Goal: Information Seeking & Learning: Learn about a topic

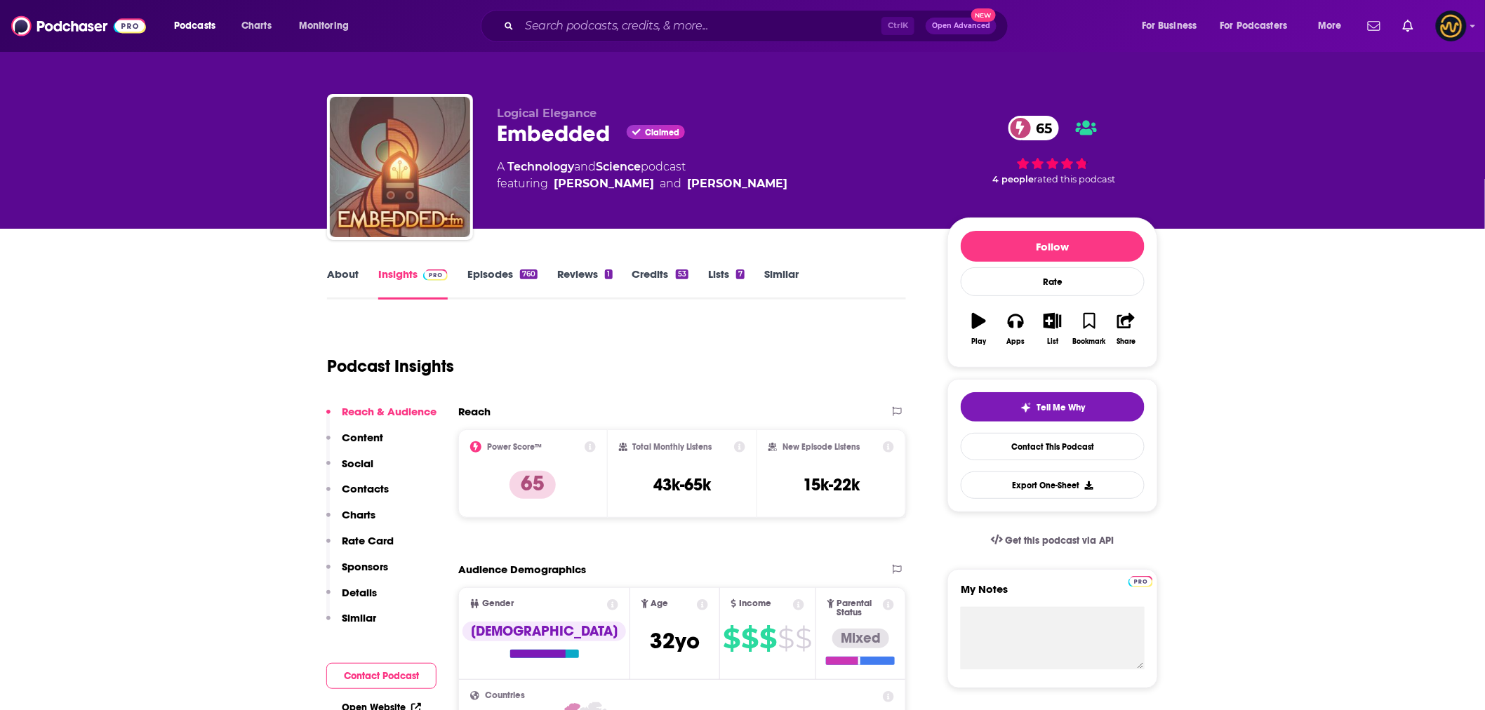
click at [339, 274] on link "About" at bounding box center [343, 283] width 32 height 32
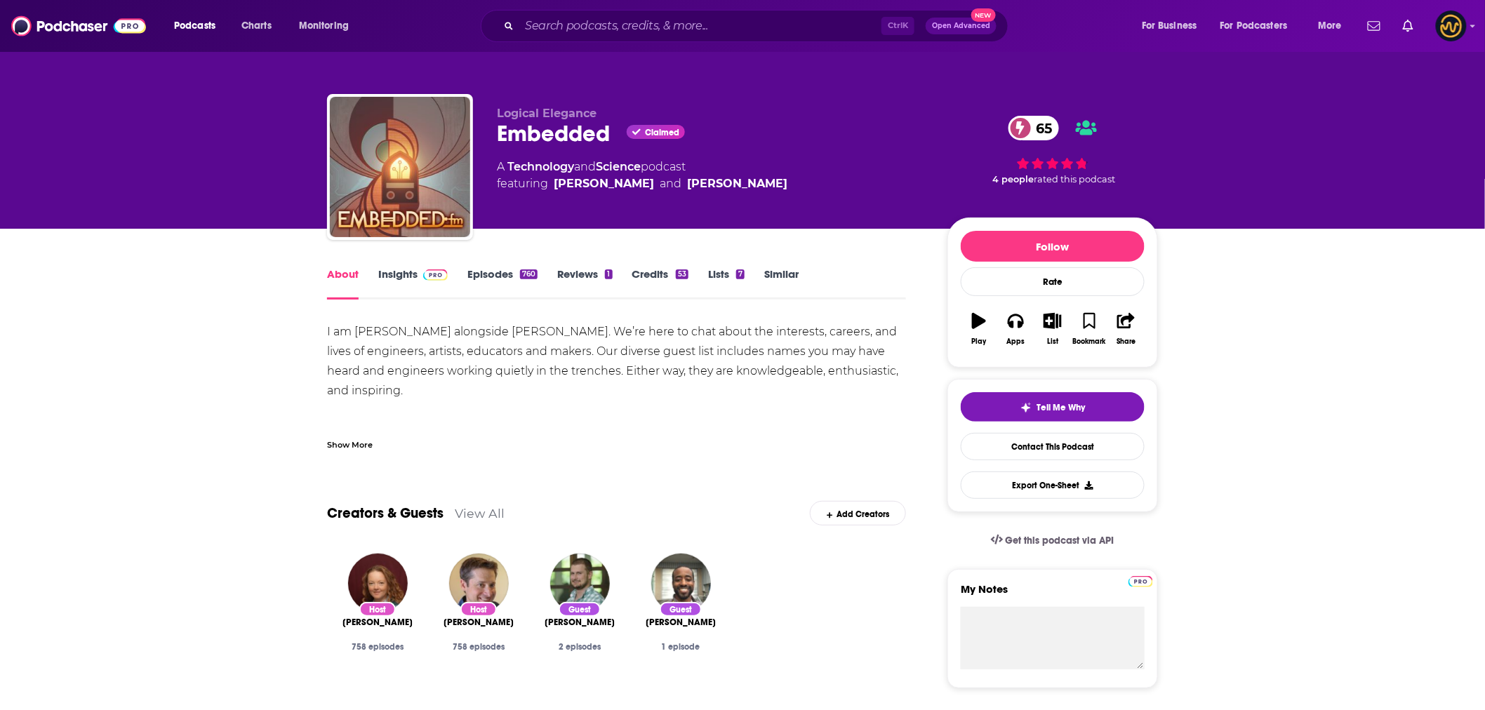
click at [413, 277] on link "Insights" at bounding box center [412, 283] width 69 height 32
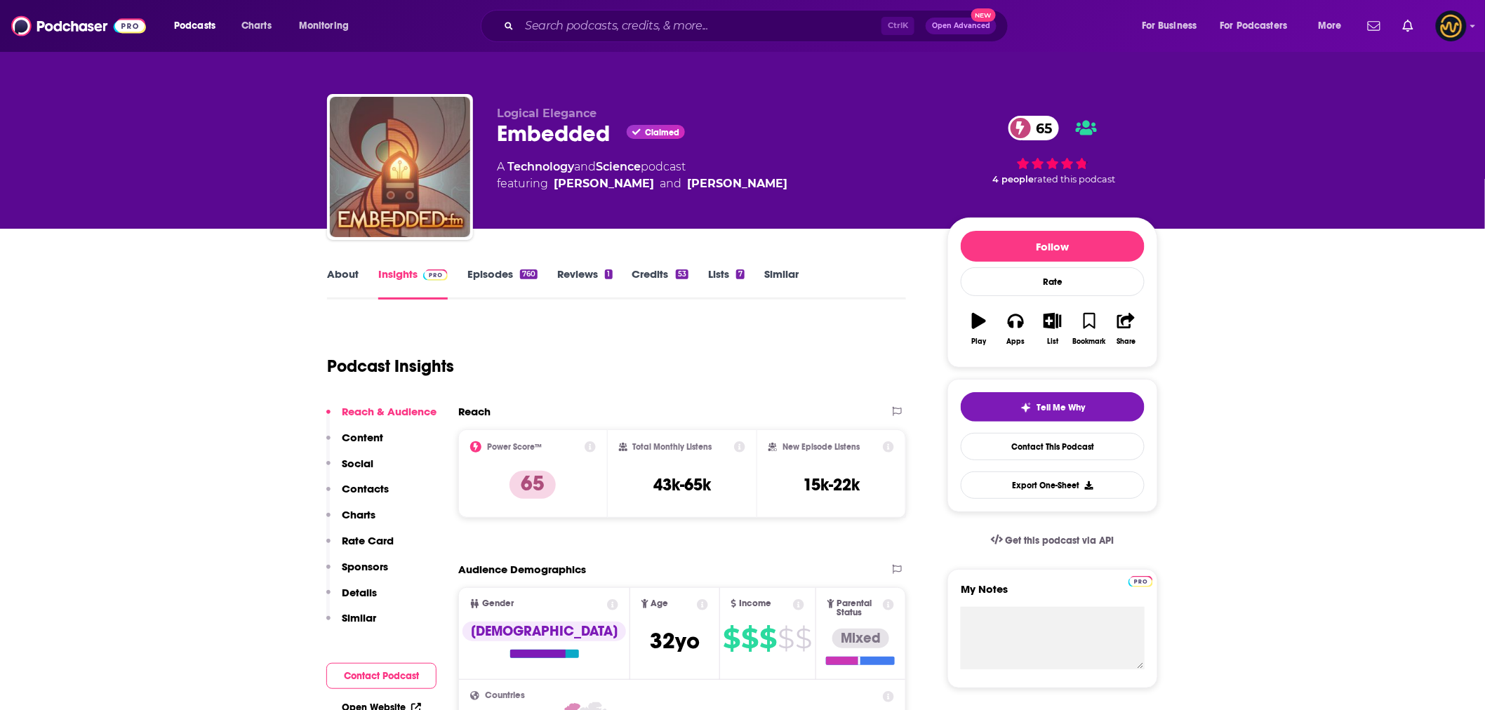
click at [486, 279] on link "Episodes 760" at bounding box center [502, 283] width 70 height 32
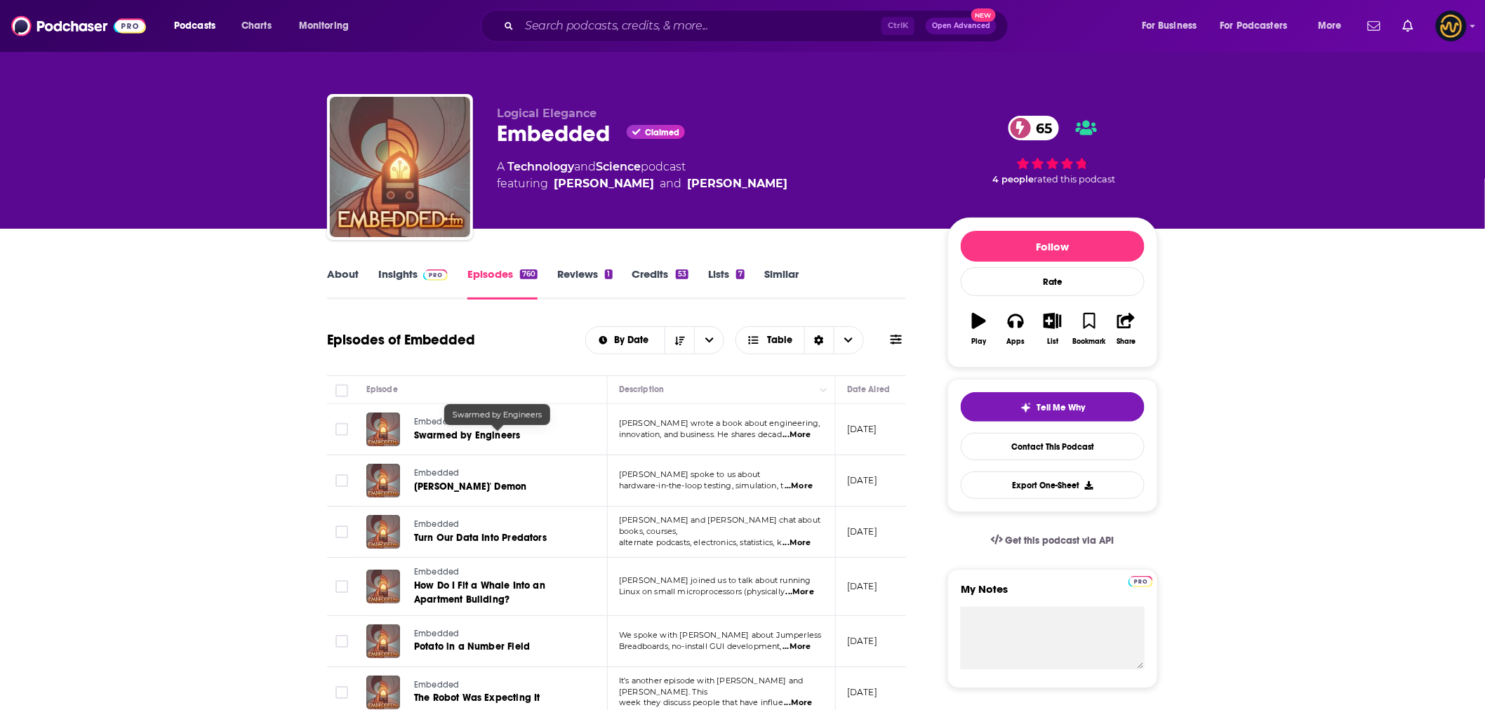
click at [422, 437] on span "Swarmed by Engineers" at bounding box center [467, 435] width 106 height 12
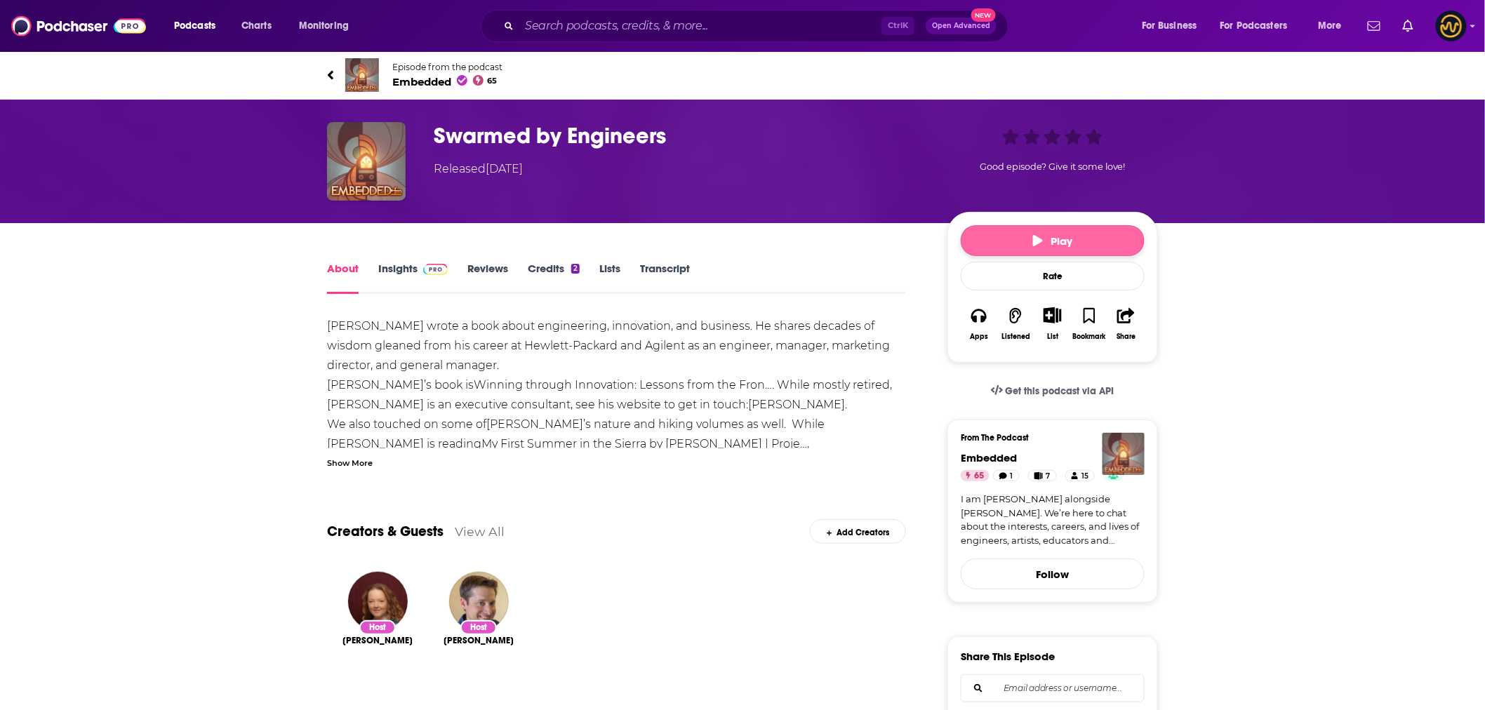
click at [1029, 236] on button "Play" at bounding box center [1053, 240] width 184 height 31
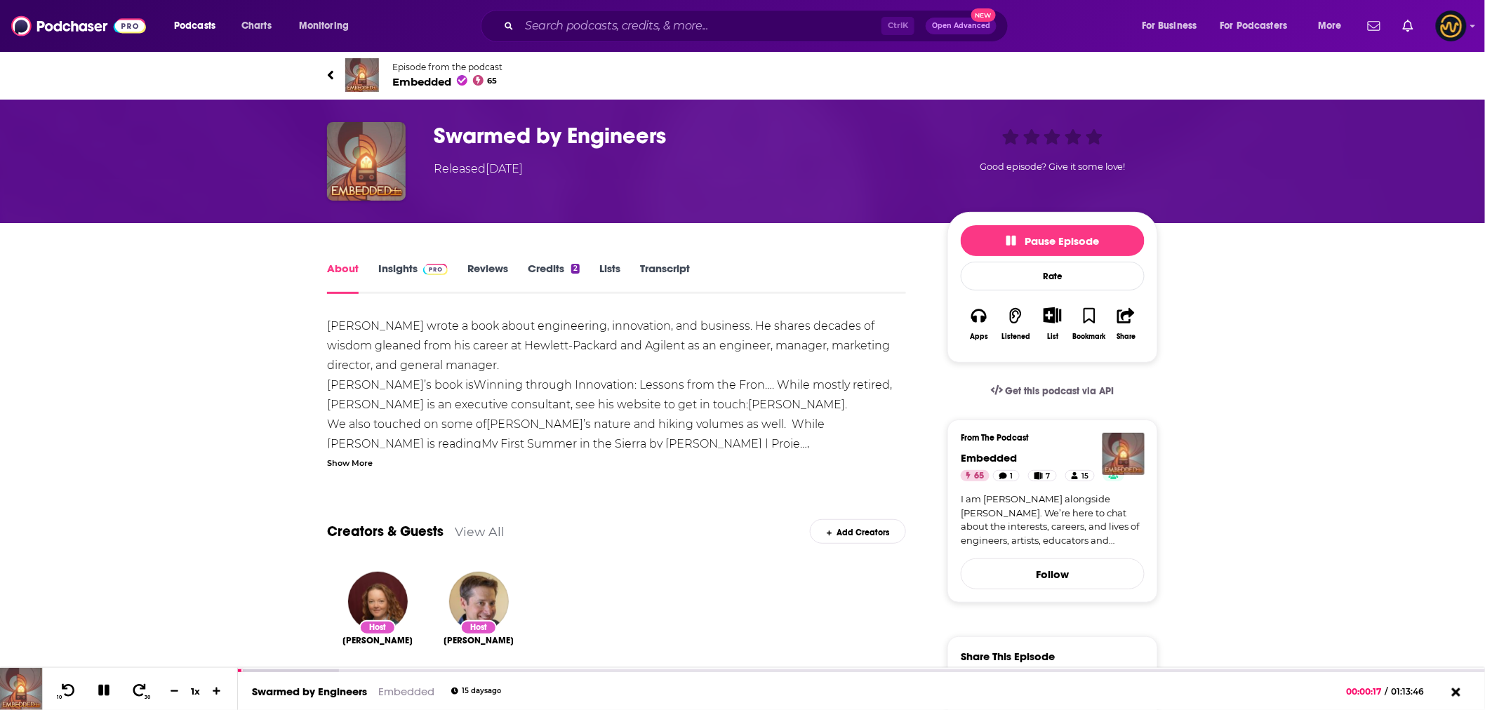
click at [355, 462] on div "Show More" at bounding box center [350, 461] width 46 height 13
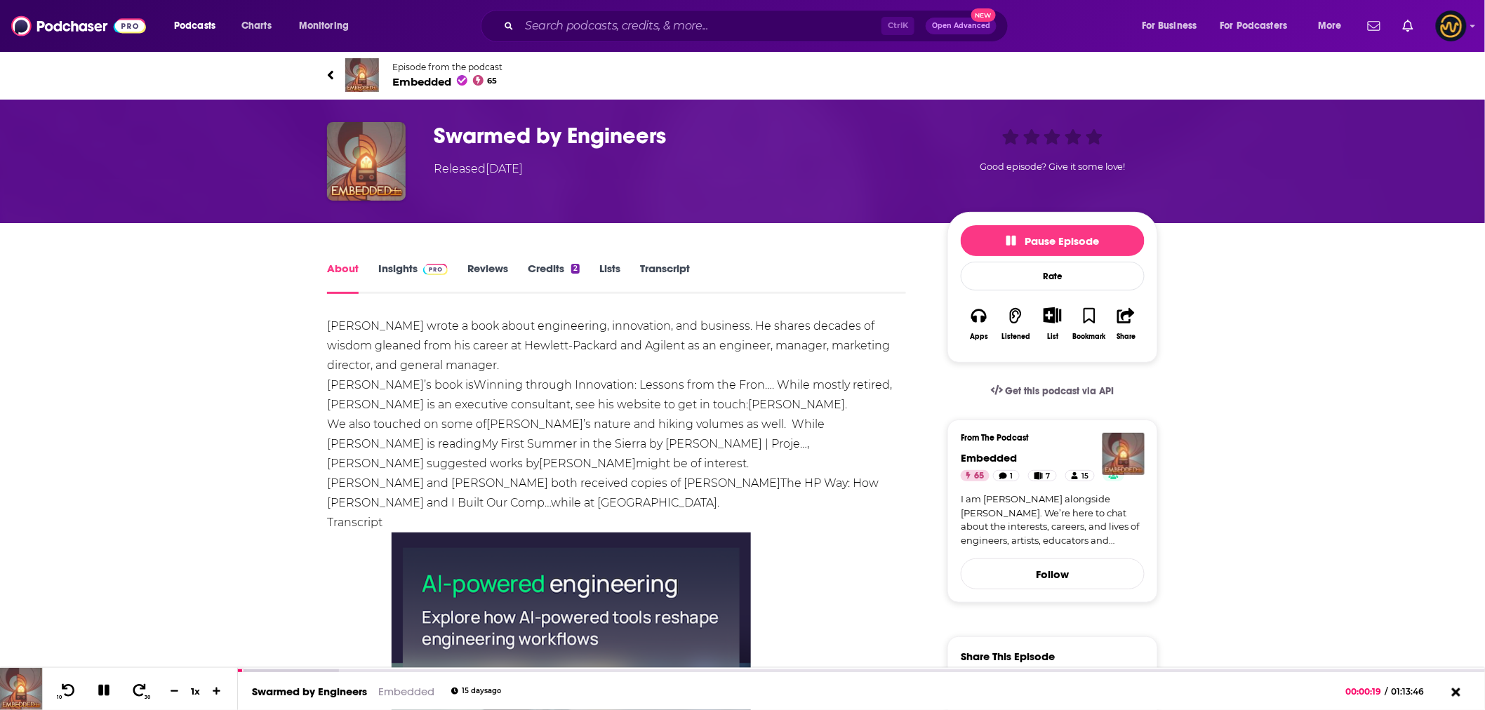
click at [409, 268] on link "Insights" at bounding box center [412, 278] width 69 height 32
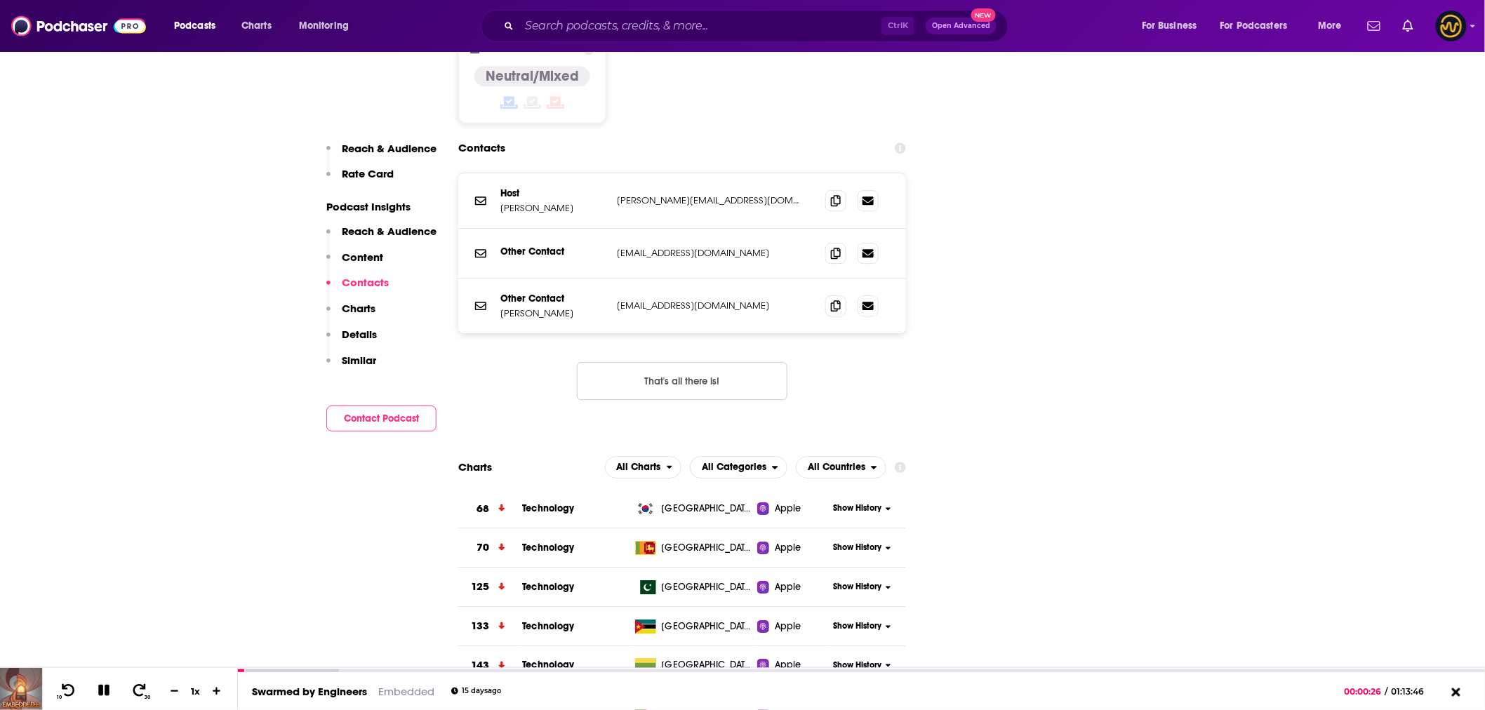
scroll to position [1559, 0]
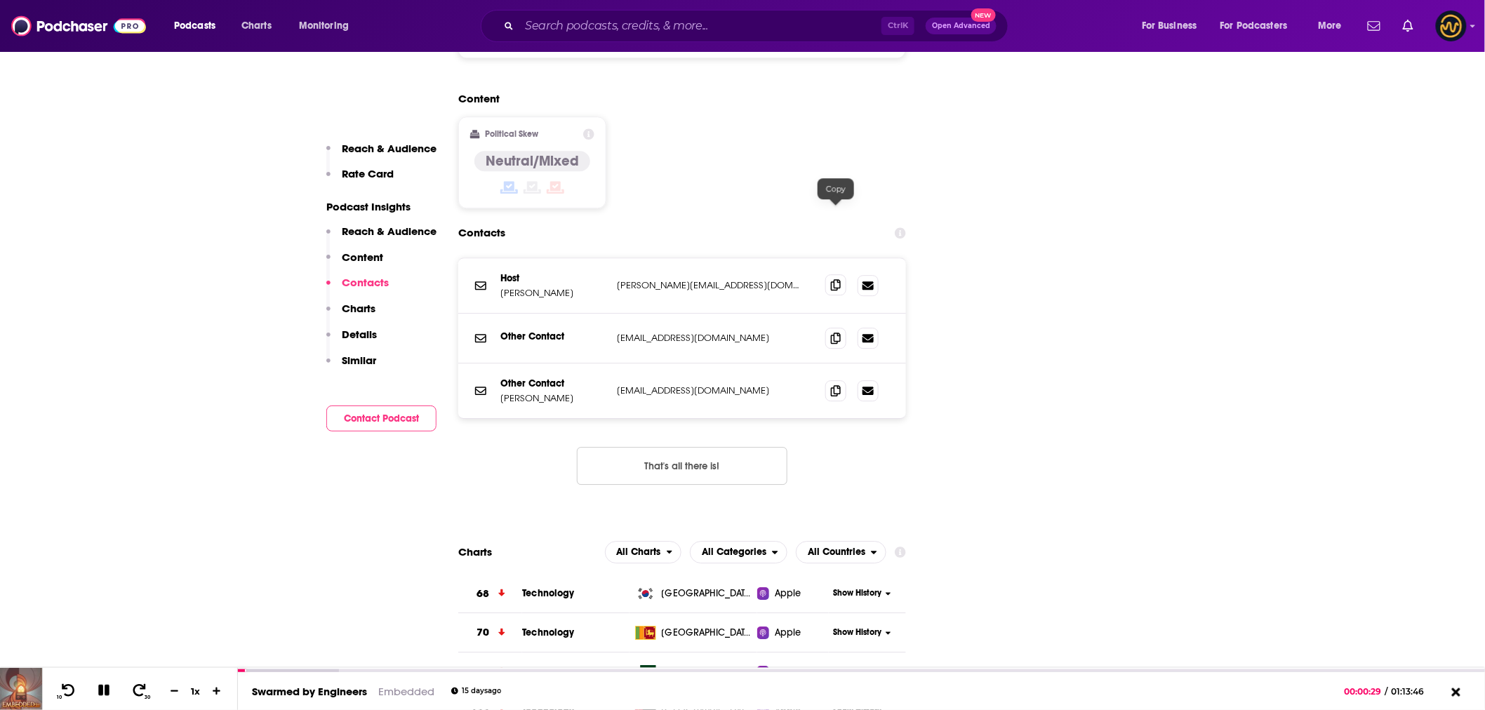
click at [834, 279] on icon at bounding box center [836, 284] width 10 height 11
click at [838, 332] on icon at bounding box center [836, 337] width 10 height 11
click at [835, 384] on icon at bounding box center [836, 389] width 10 height 11
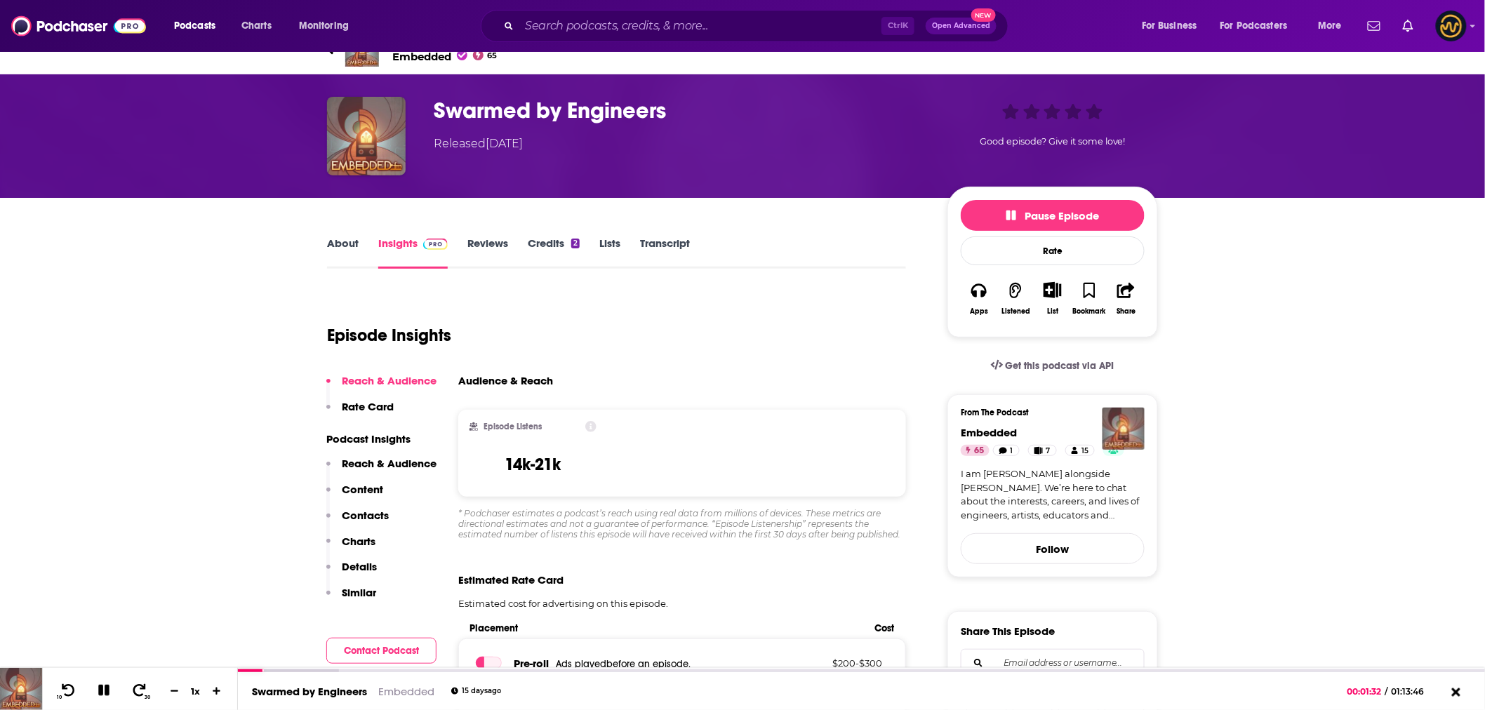
scroll to position [0, 0]
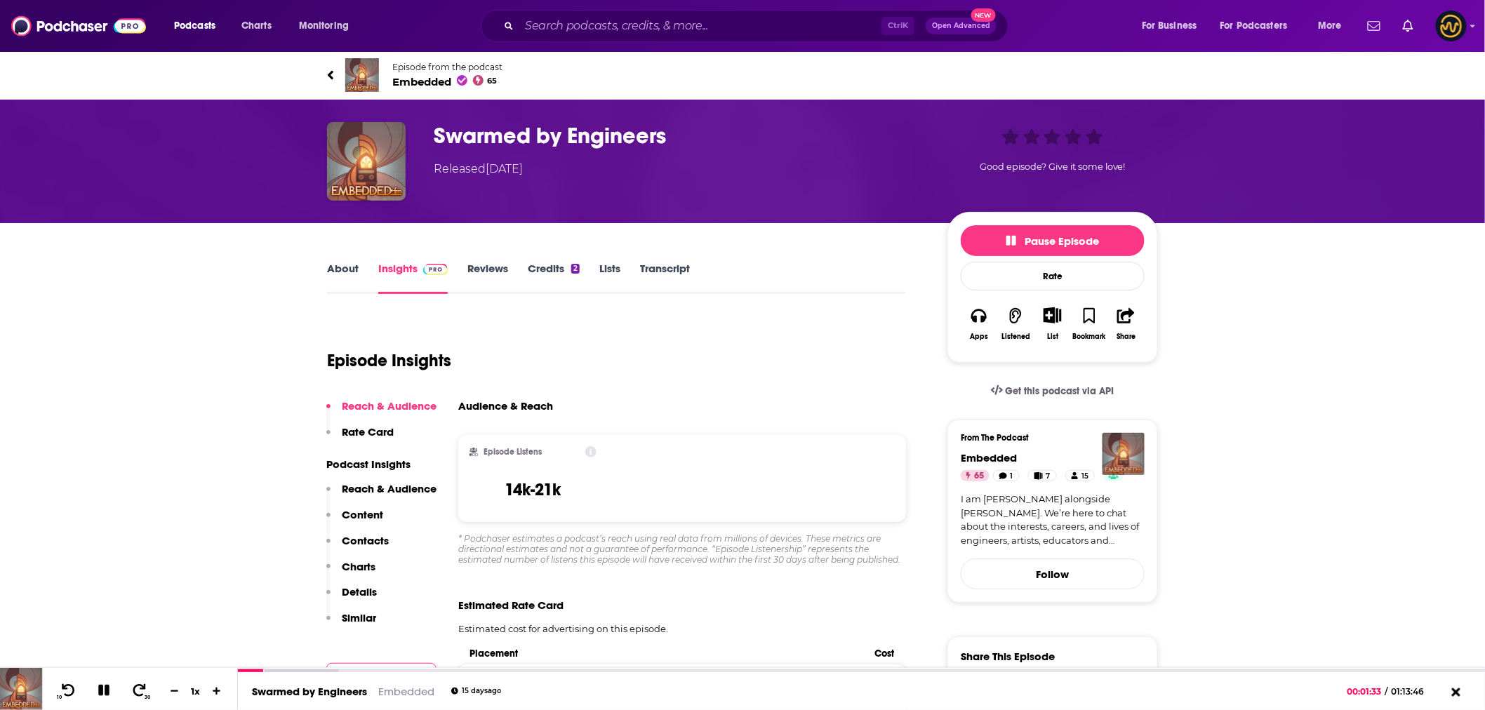
click at [615, 138] on h3 "Swarmed by Engineers" at bounding box center [679, 135] width 491 height 27
copy h3 "Swarmed by Engineers"
click at [834, 138] on h3 "Swarmed by Engineers" at bounding box center [679, 135] width 491 height 27
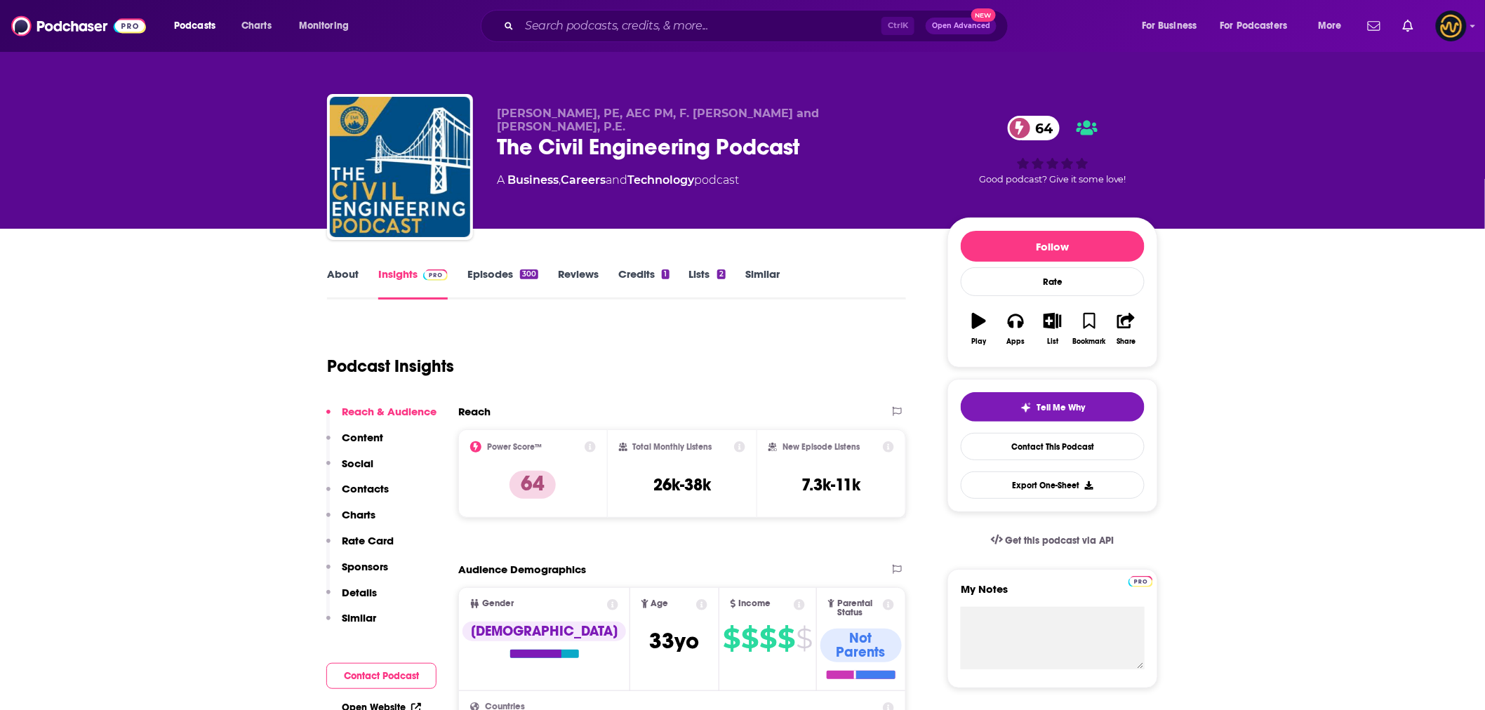
click at [486, 269] on link "Episodes 300" at bounding box center [502, 283] width 71 height 32
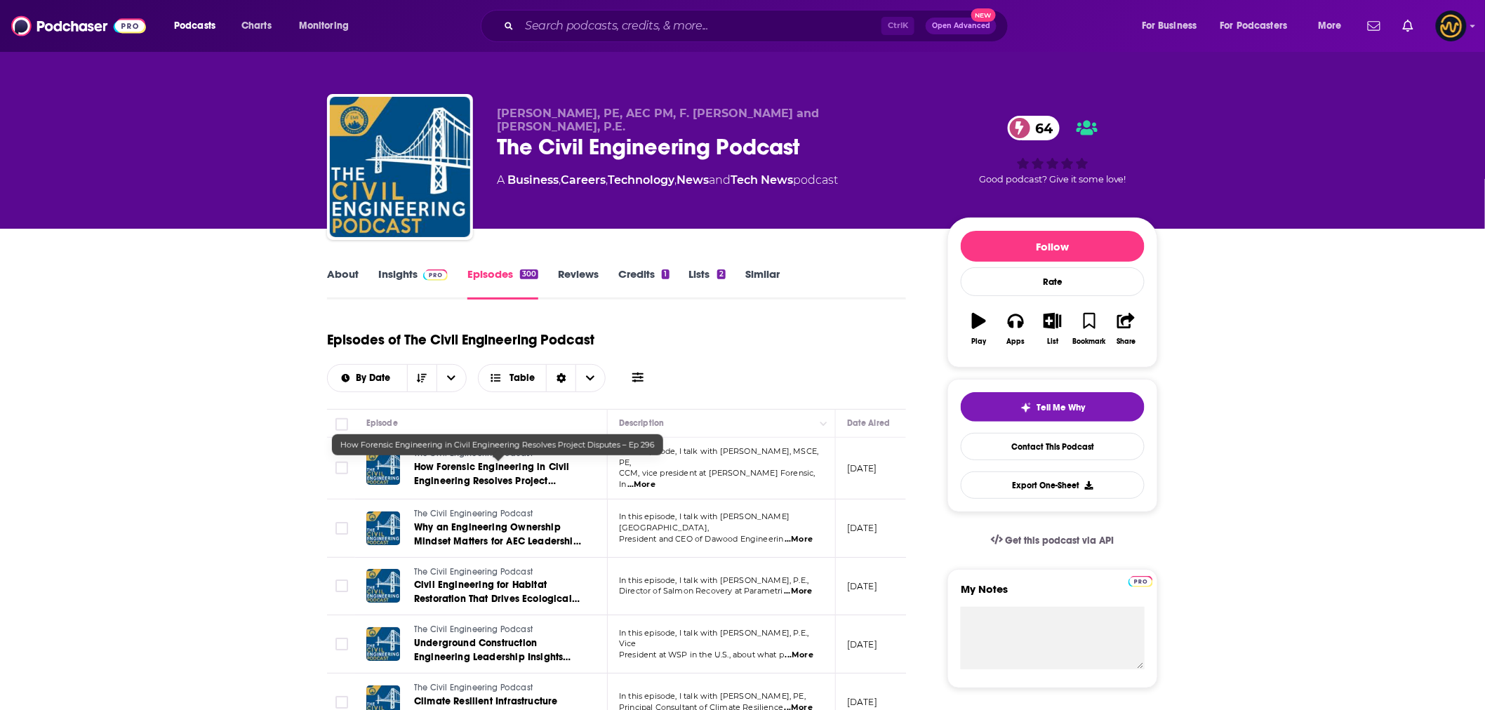
click at [466, 463] on span "How Forensic Engineering in Civil Engineering Resolves Project Disputes – Ep 296" at bounding box center [492, 481] width 156 height 40
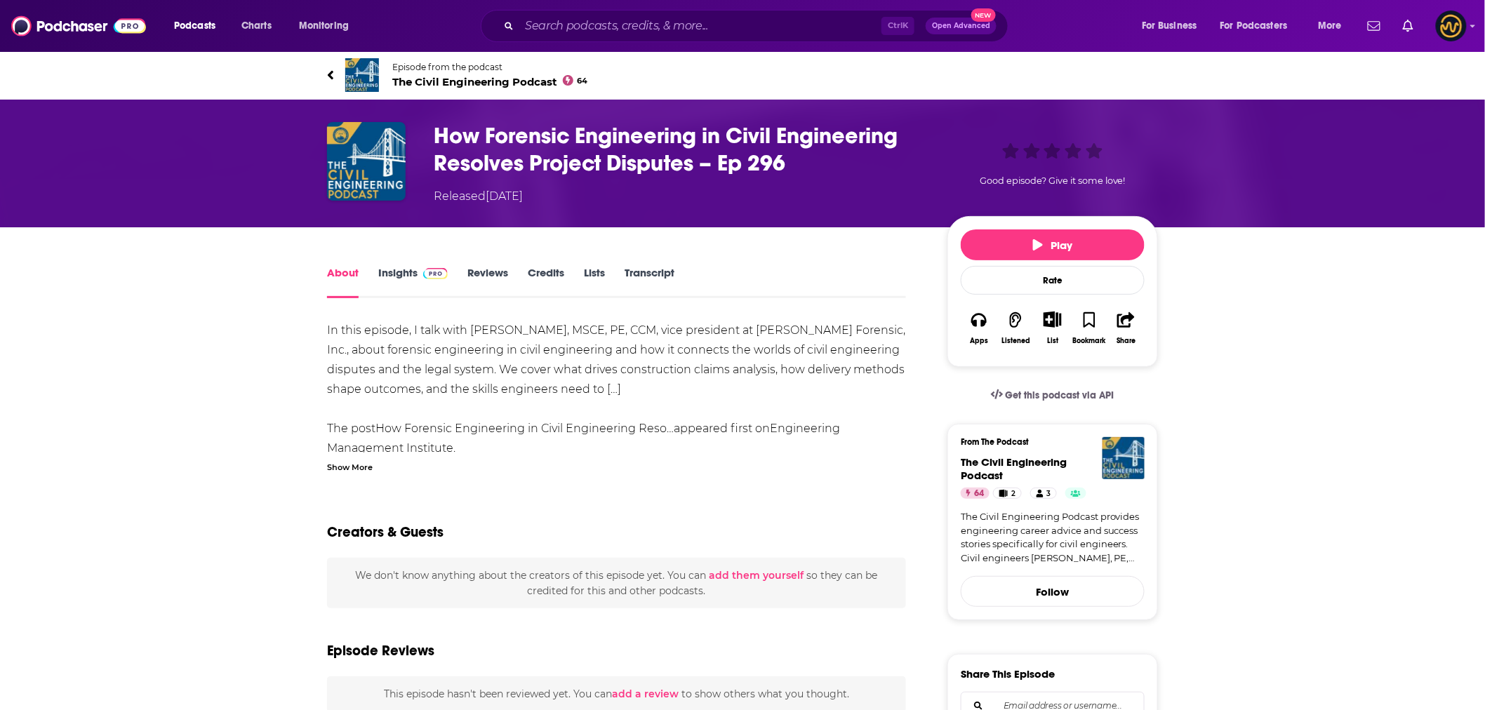
click at [332, 72] on icon at bounding box center [331, 74] width 6 height 9
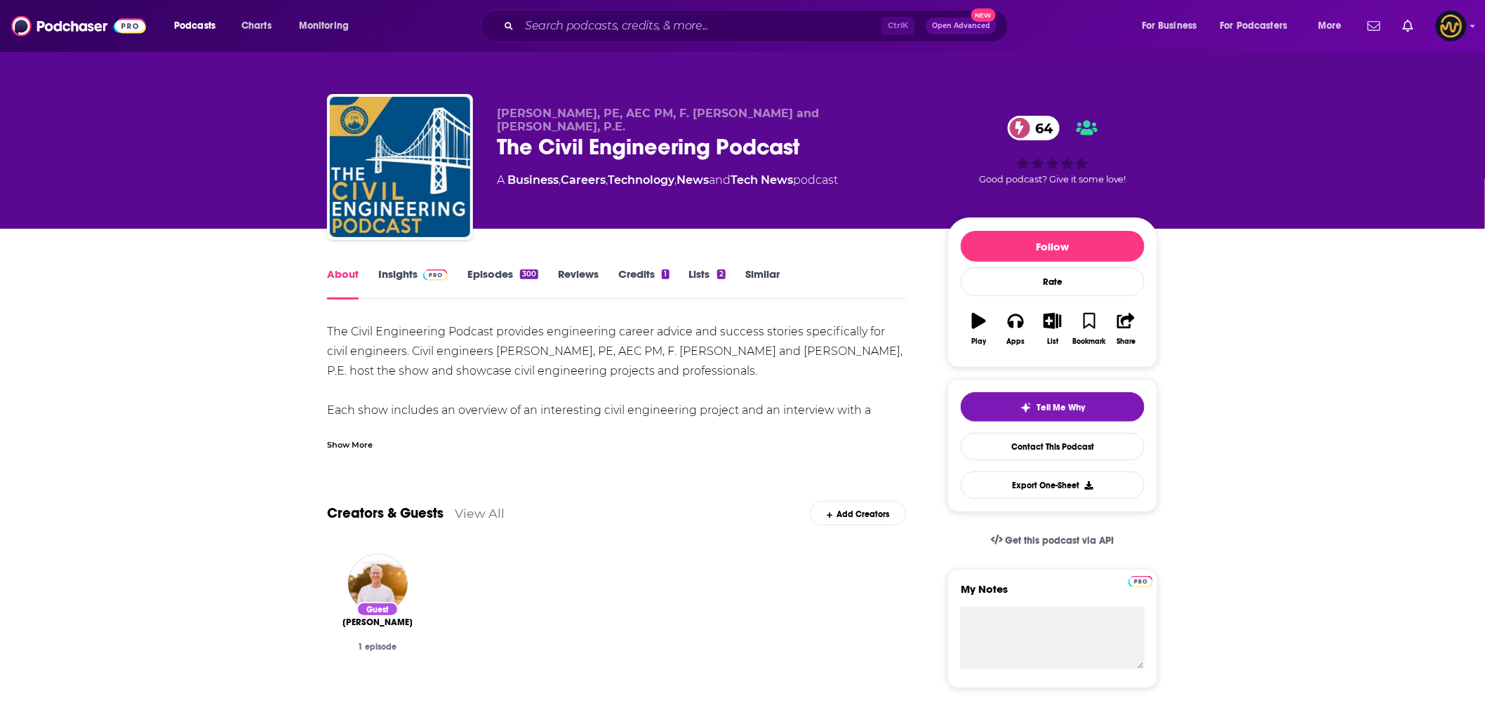
click at [479, 281] on link "Episodes 300" at bounding box center [502, 283] width 71 height 32
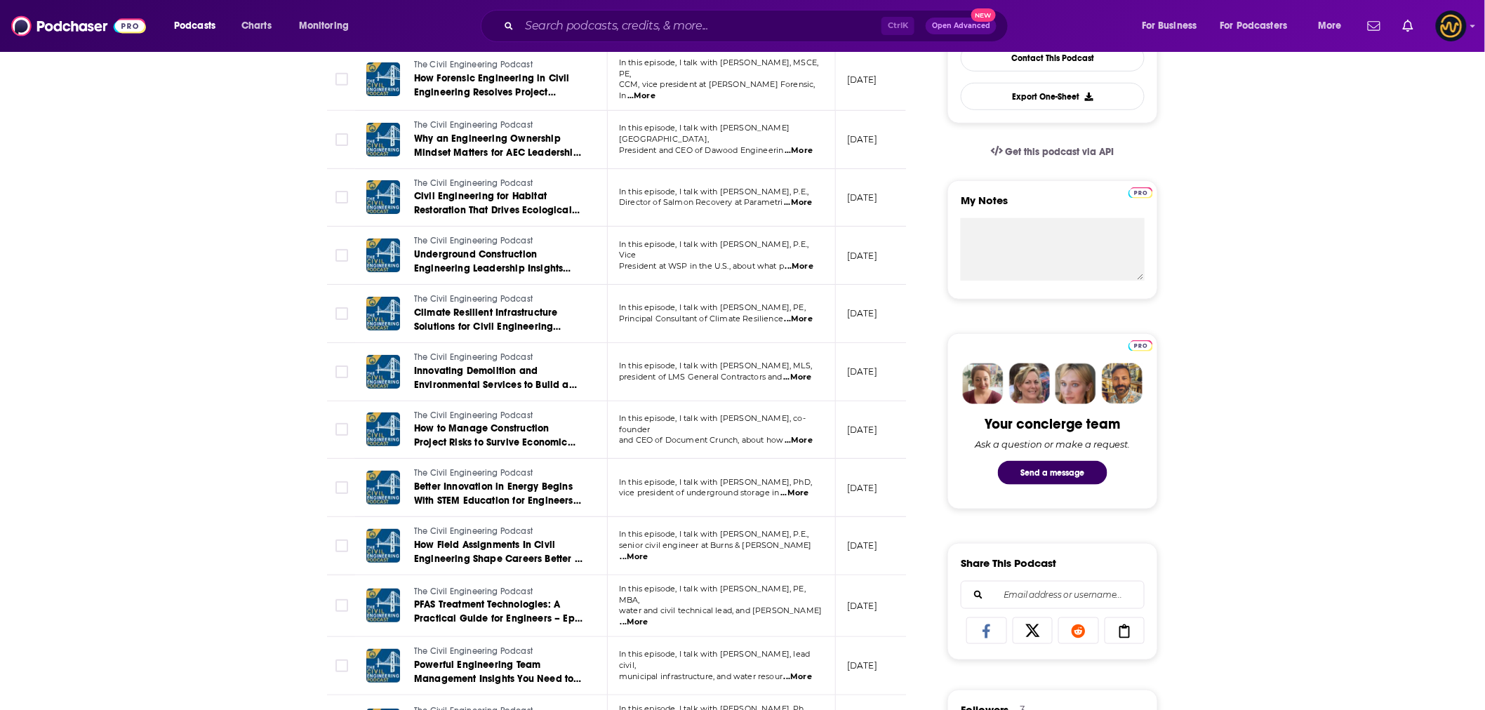
scroll to position [389, 0]
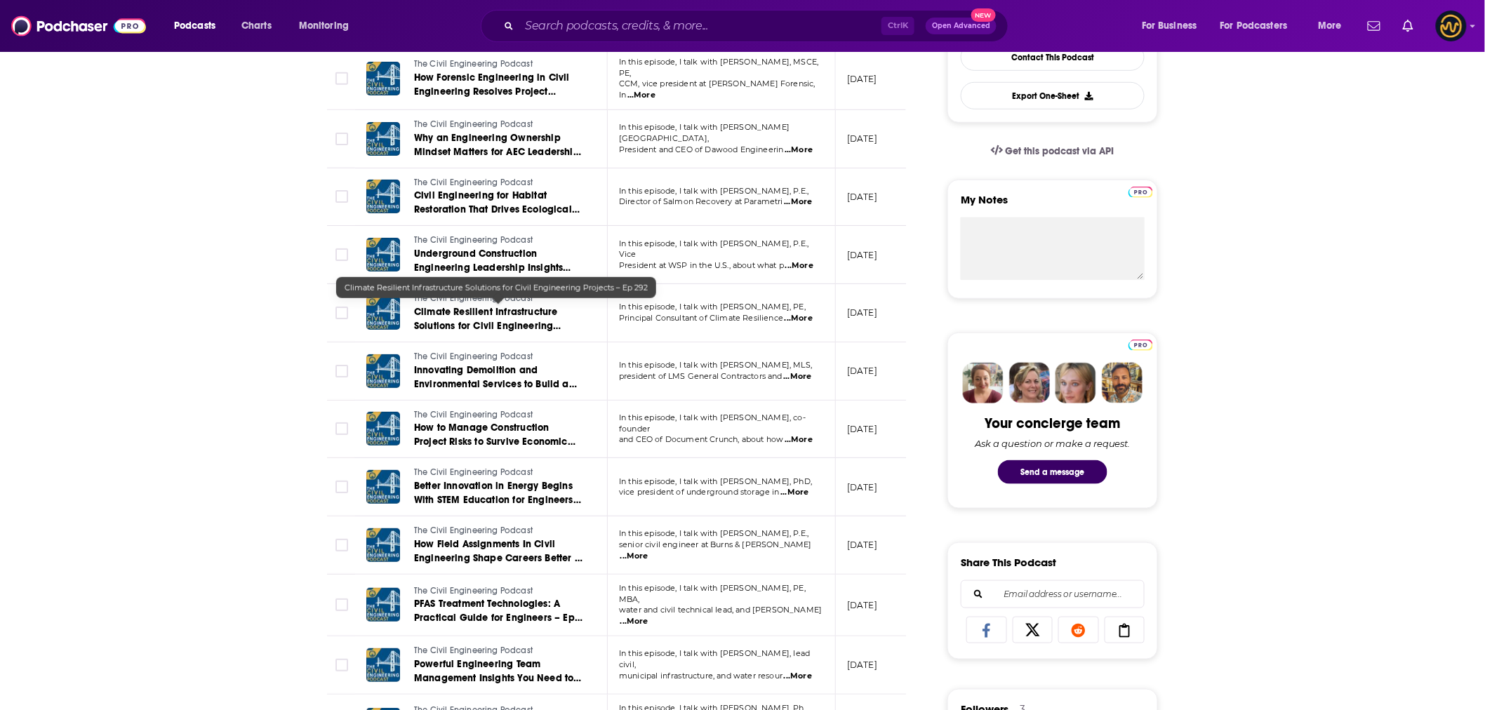
click at [457, 320] on span "Climate Resilient Infrastructure Solutions for Civil Engineering Projects – Ep …" at bounding box center [487, 326] width 147 height 40
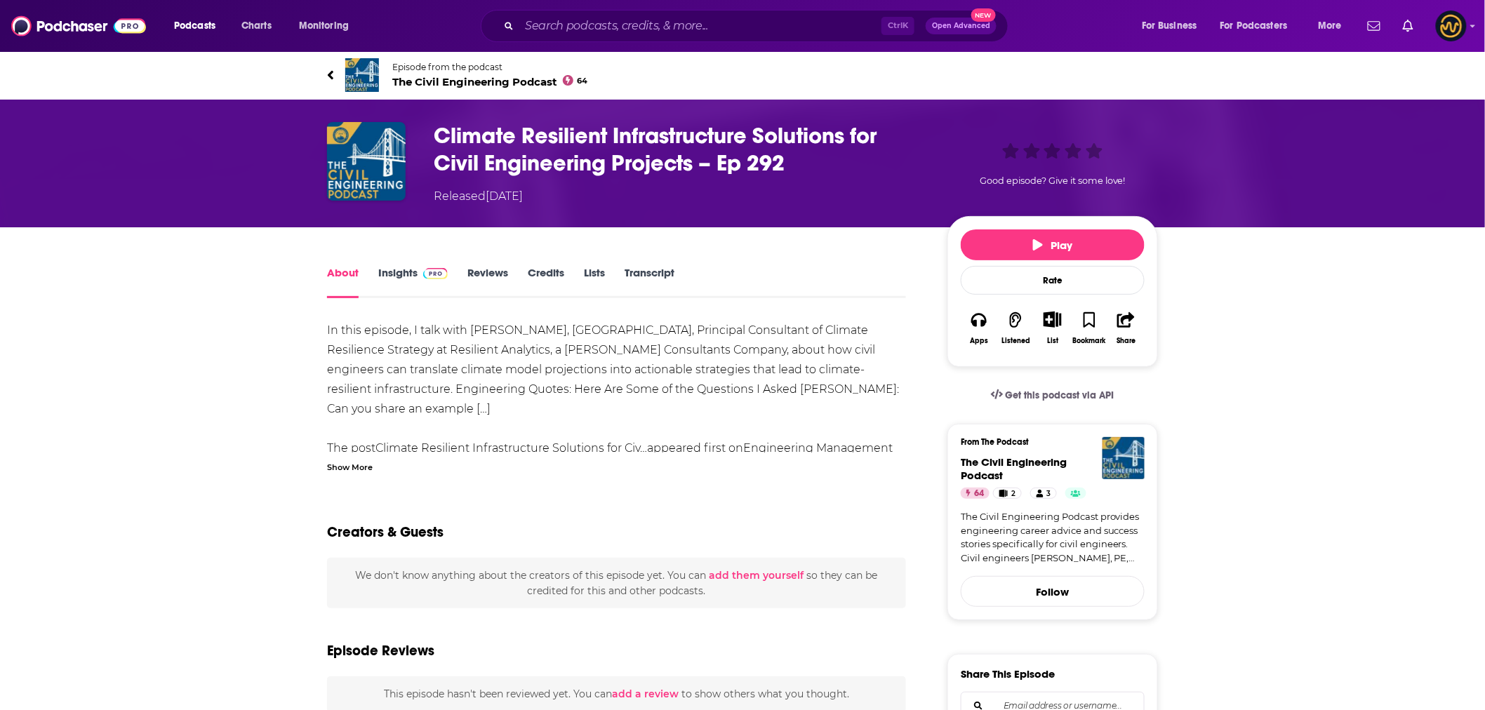
click at [334, 73] on link "Episode from the podcast The Civil Engineering Podcast 64" at bounding box center [742, 75] width 831 height 34
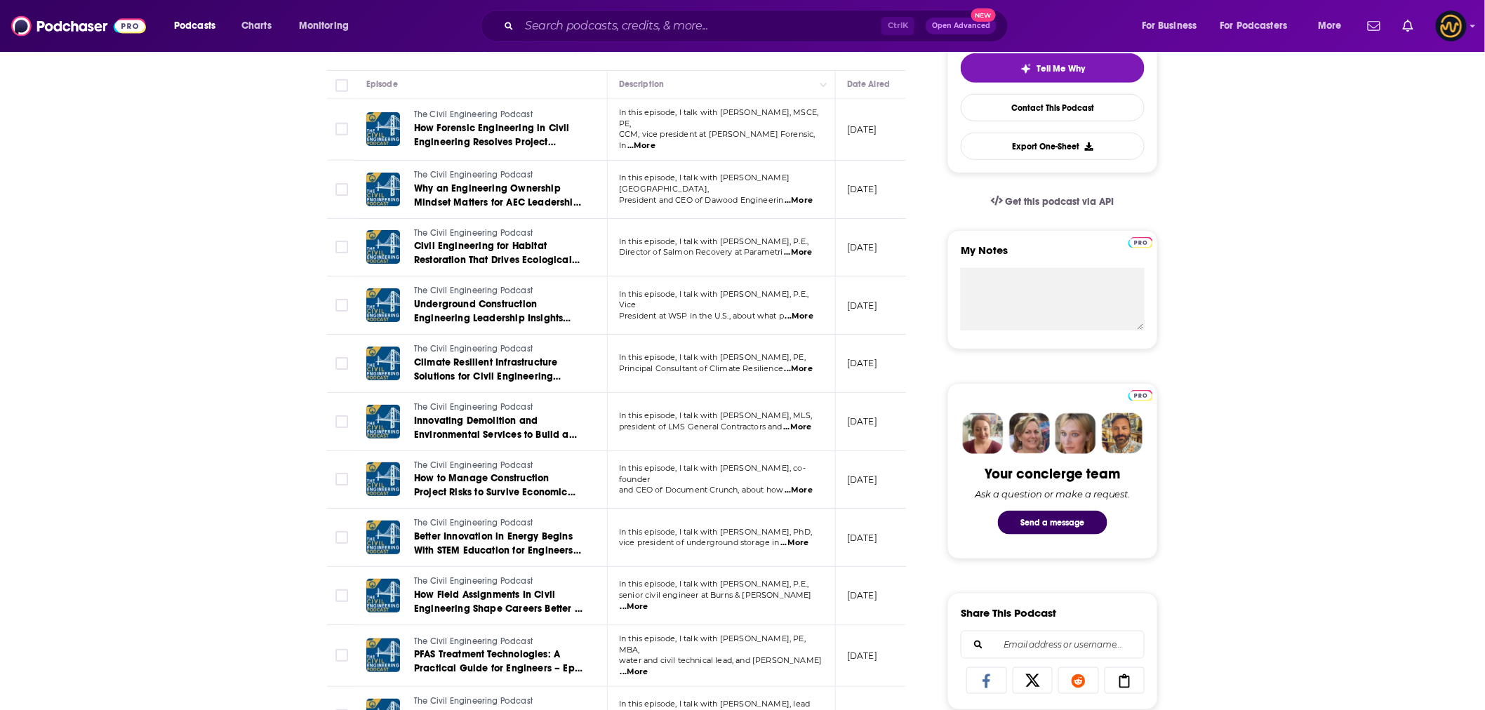
scroll to position [312, 0]
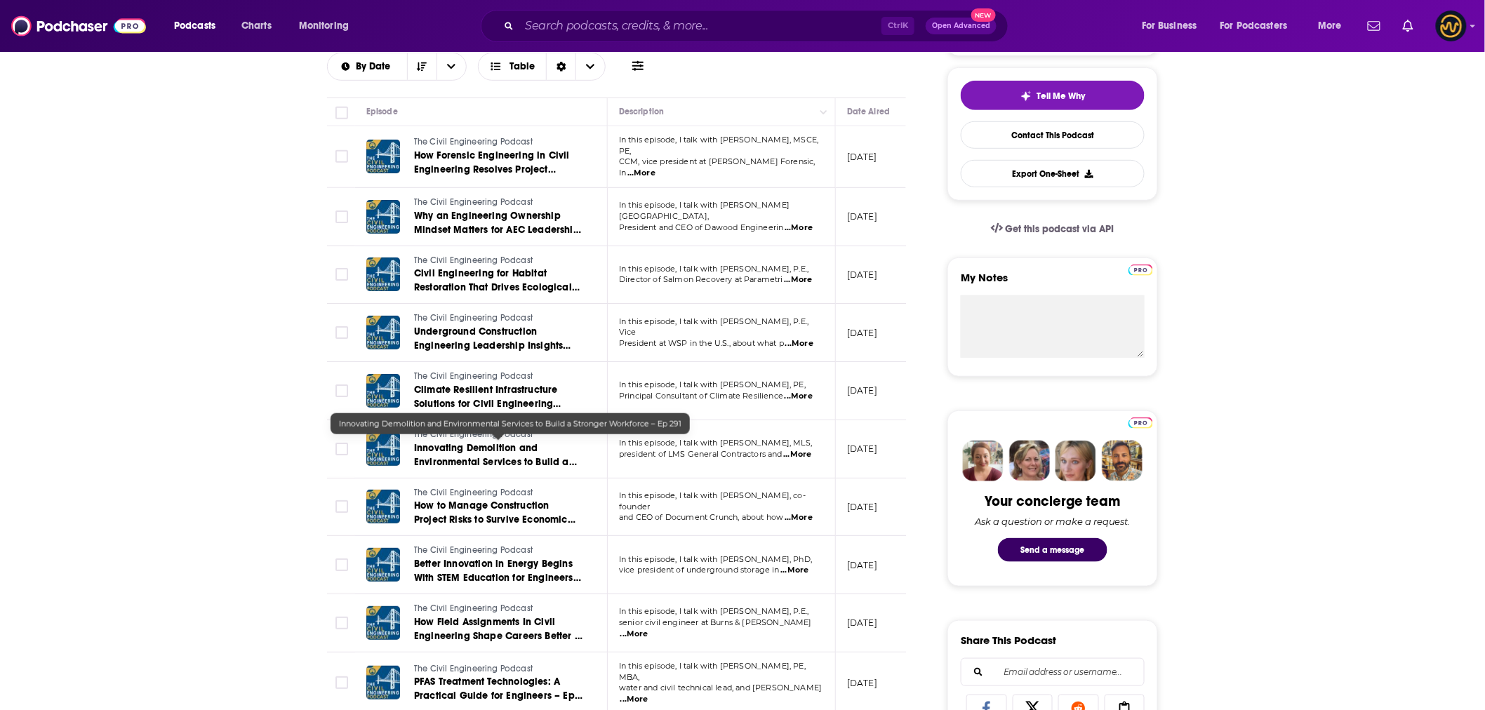
click at [542, 455] on span "Innovating Demolition and Environmental Services to Build a Stronger Workforce …" at bounding box center [495, 462] width 163 height 40
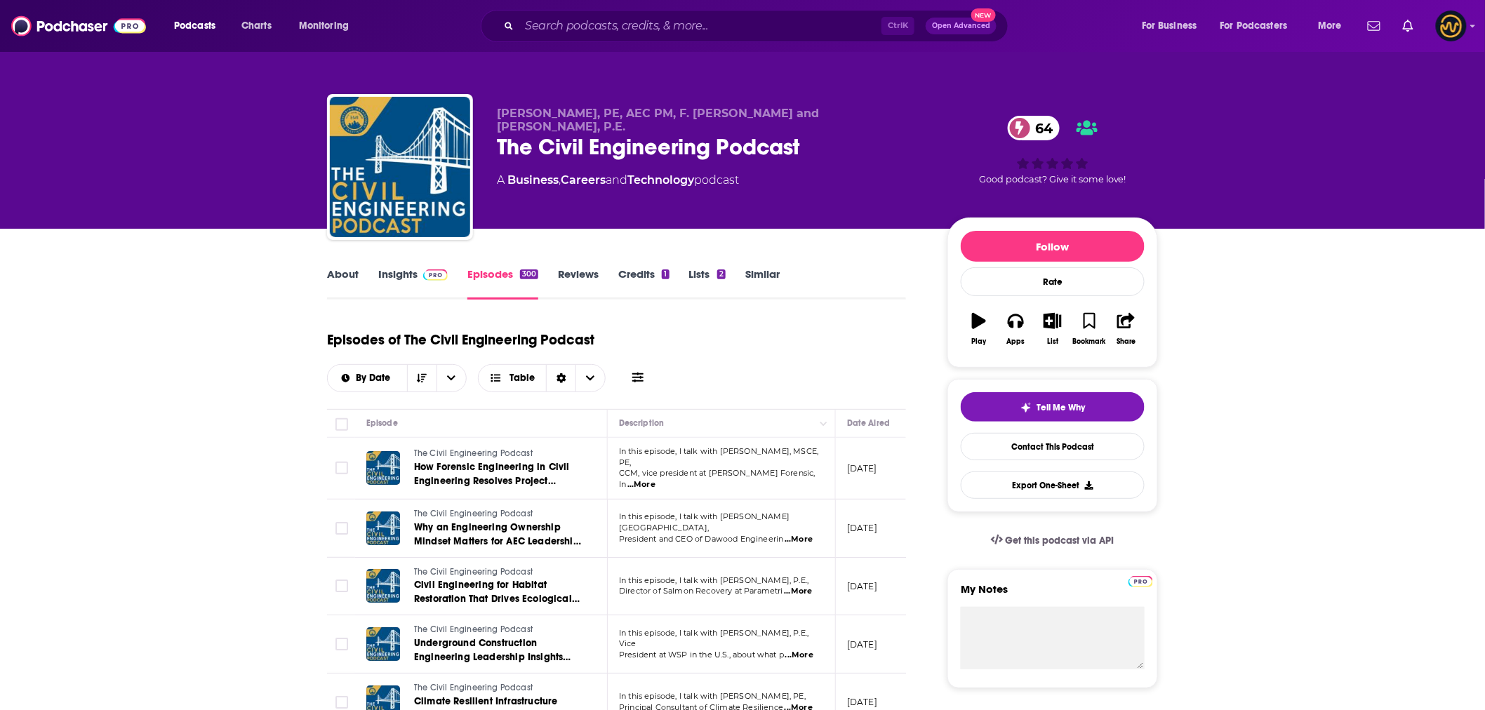
click at [340, 274] on link "About" at bounding box center [343, 283] width 32 height 32
